Goal: Book appointment/travel/reservation

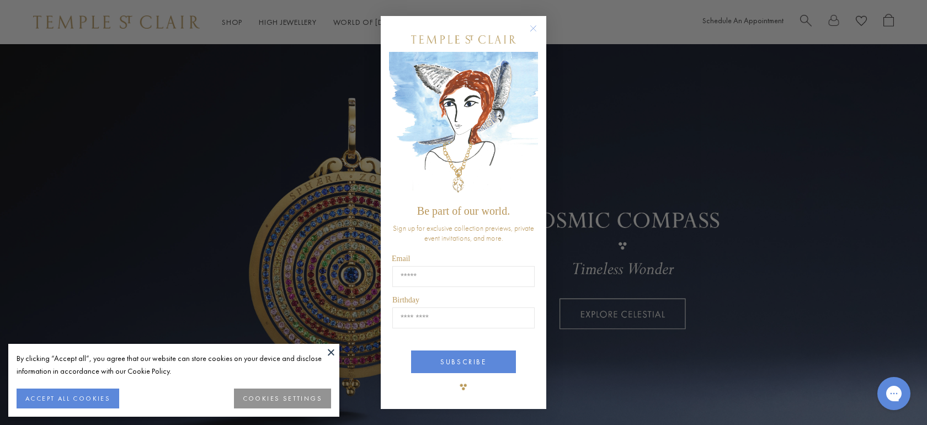
click at [324, 348] on button at bounding box center [331, 352] width 17 height 17
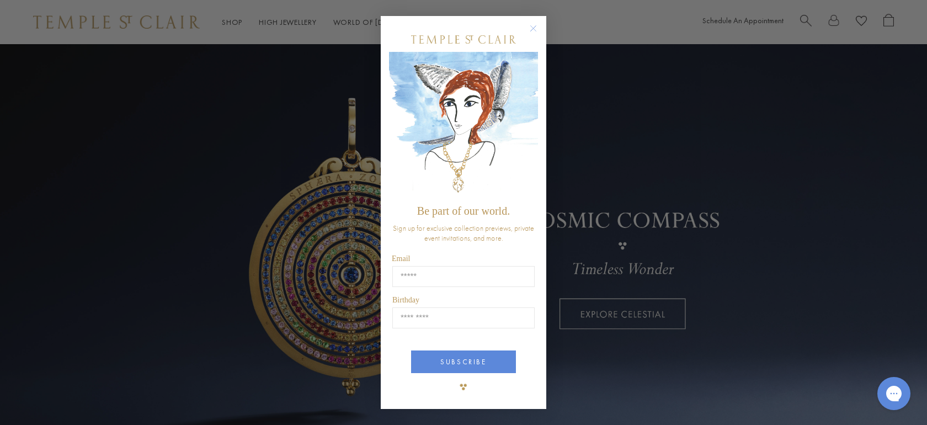
click at [532, 28] on circle "Close dialog" at bounding box center [533, 28] width 13 height 13
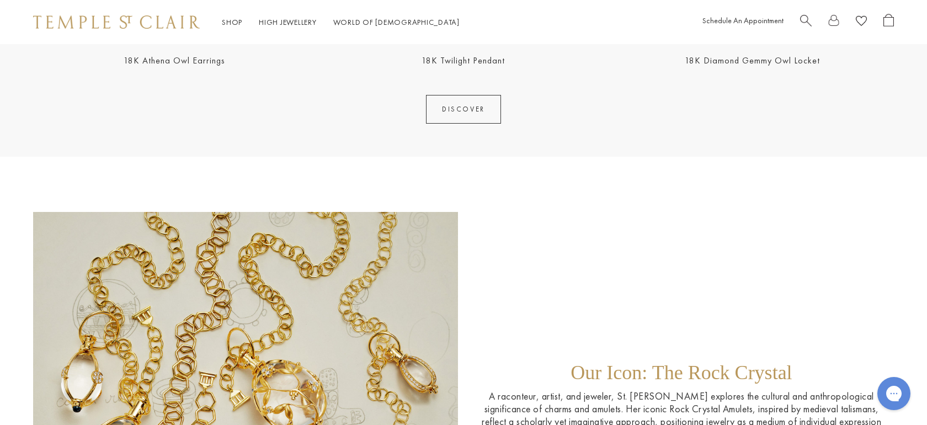
scroll to position [1249, 0]
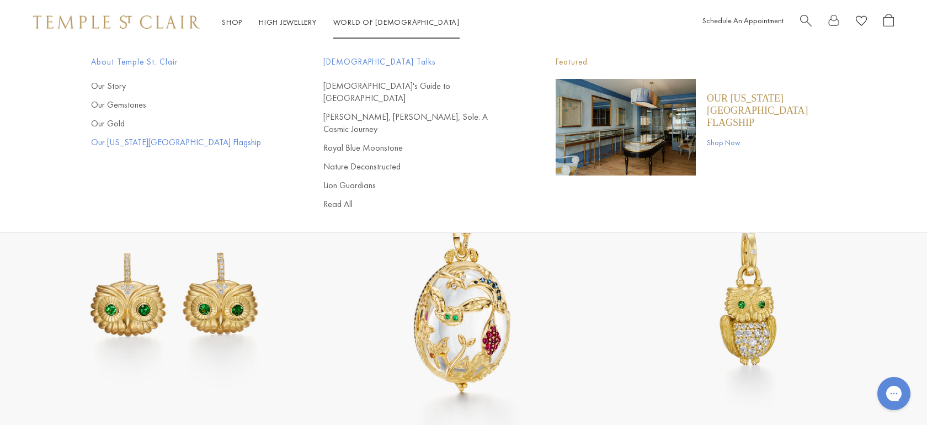
click at [162, 138] on link "Our [US_STATE][GEOGRAPHIC_DATA] Flagship" at bounding box center [185, 142] width 188 height 12
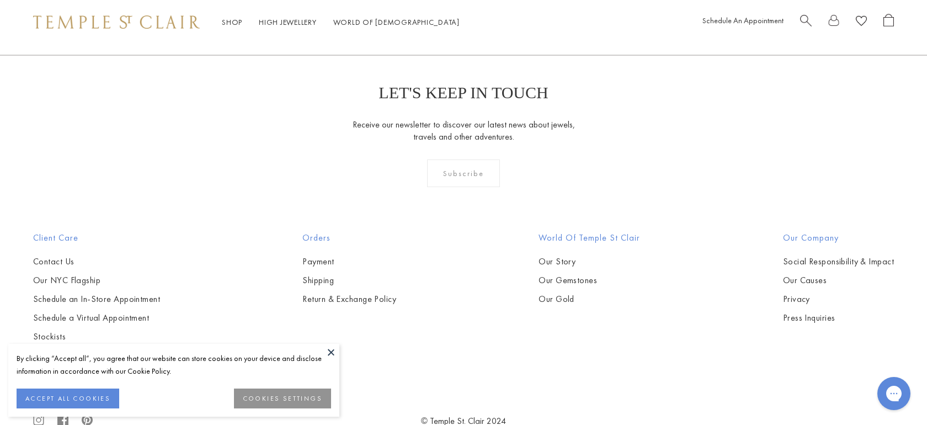
scroll to position [1074, 0]
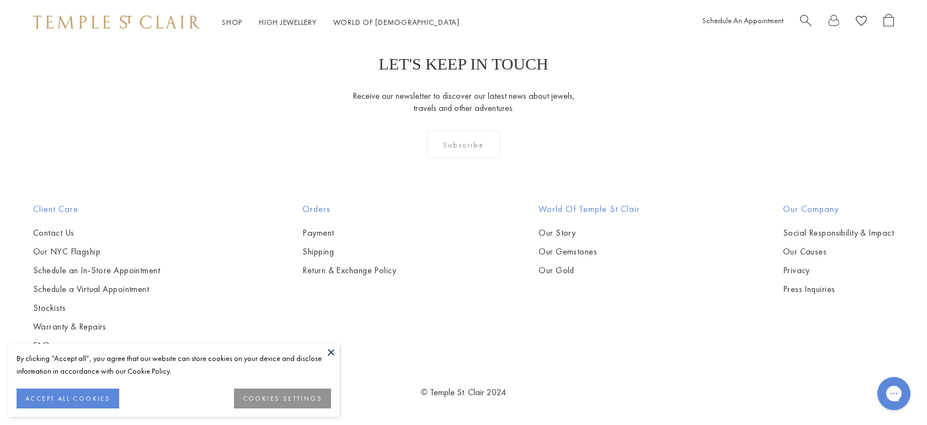
click at [323, 354] on button at bounding box center [331, 352] width 17 height 17
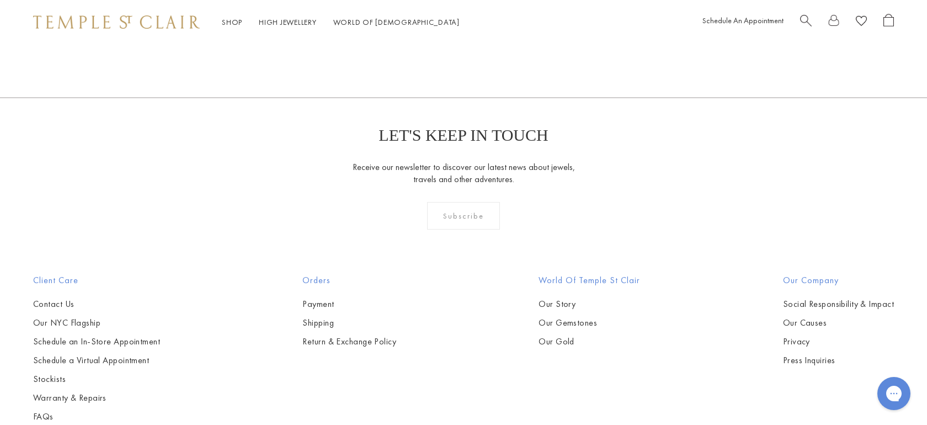
scroll to position [994, 0]
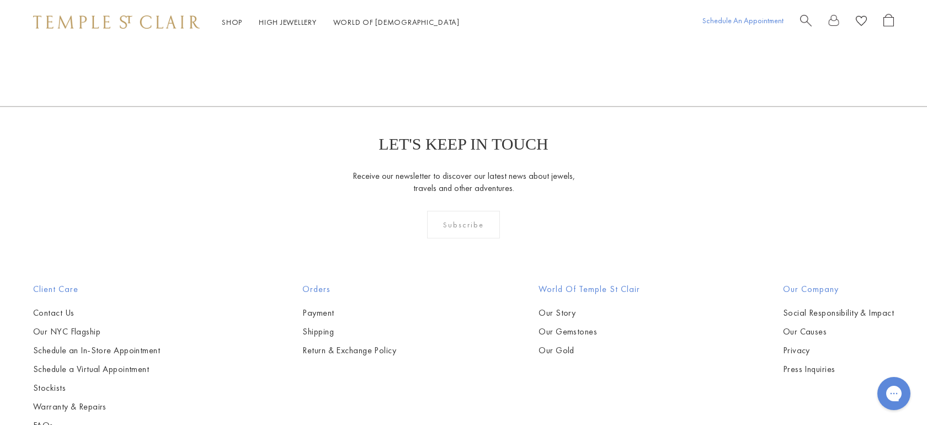
click at [763, 24] on link "Schedule An Appointment" at bounding box center [742, 20] width 81 height 10
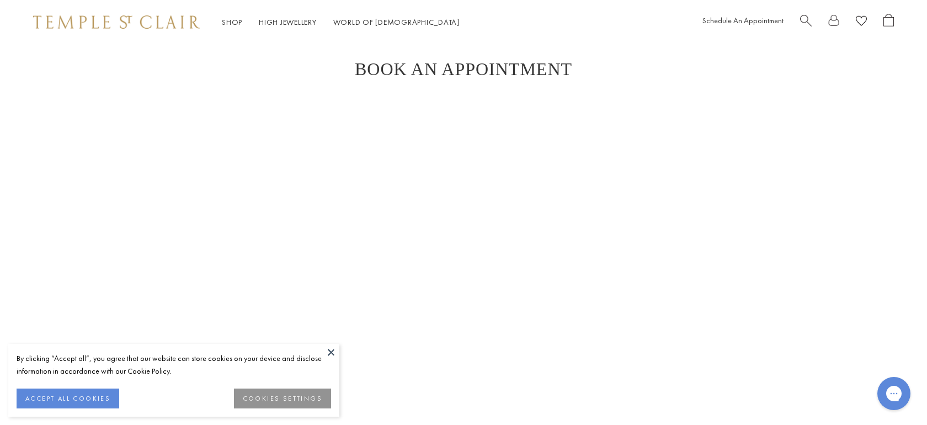
click at [331, 350] on button at bounding box center [331, 352] width 17 height 17
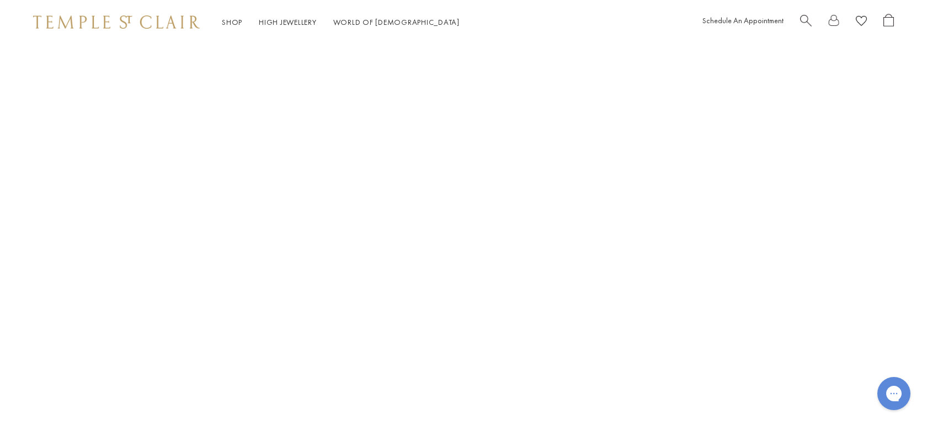
scroll to position [76, 0]
click at [494, 394] on div "Shop Shop Categories Amulets Pendants & Charms Lockets Chains & Leather Cords E…" at bounding box center [463, 375] width 927 height 903
